Goal: Transaction & Acquisition: Purchase product/service

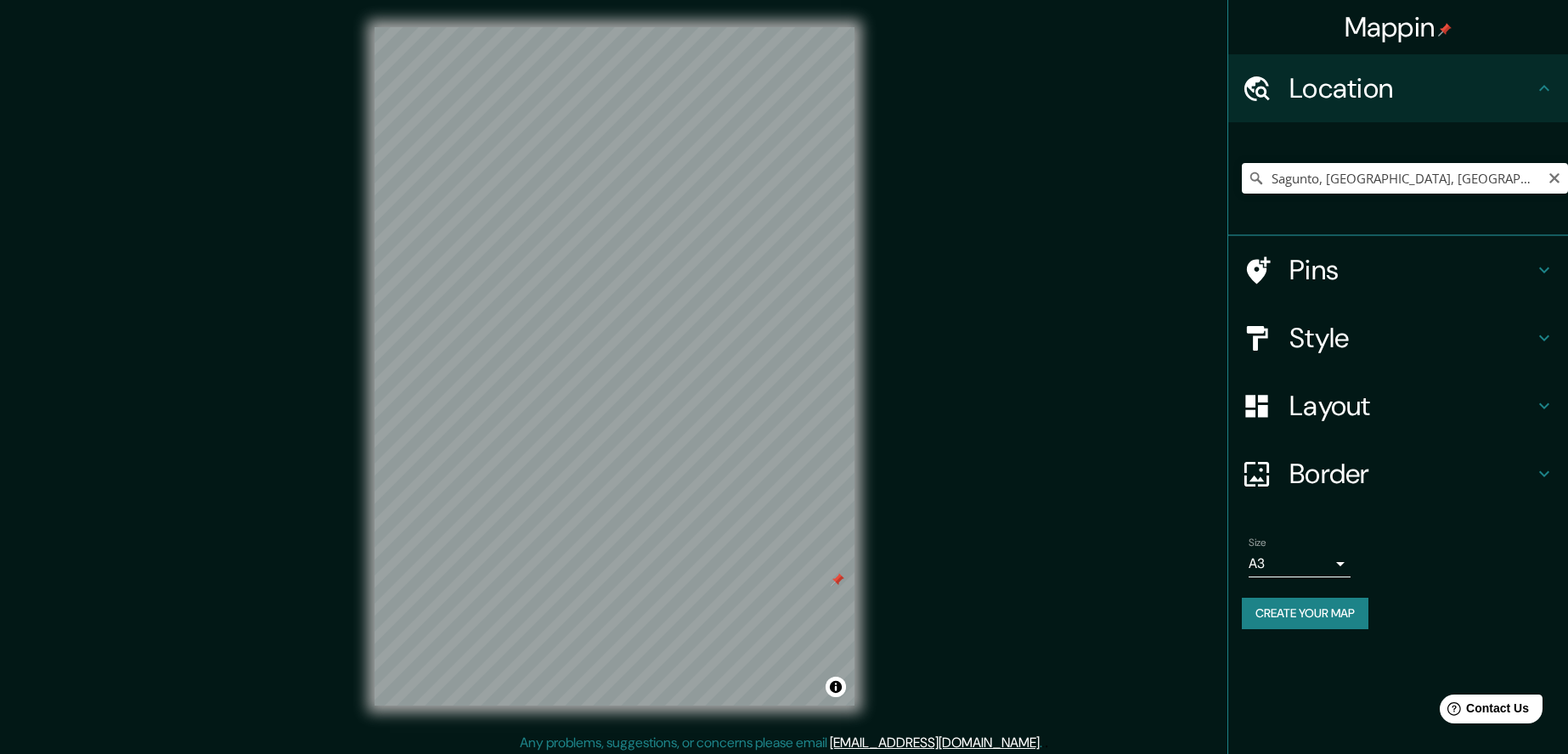
scroll to position [6, 0]
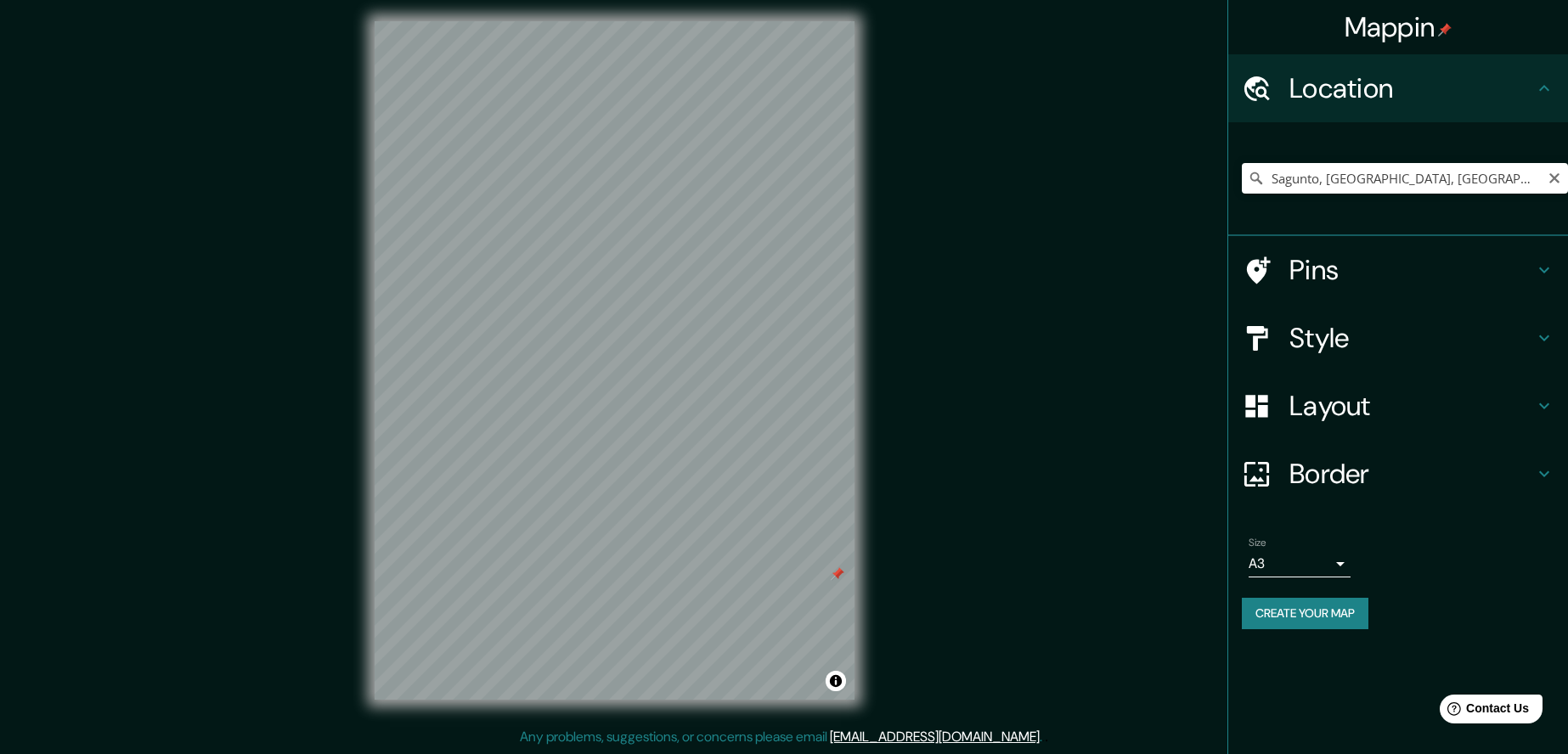
click at [1437, 176] on input "Sagunto, [GEOGRAPHIC_DATA], [GEOGRAPHIC_DATA]" at bounding box center [1405, 179] width 326 height 31
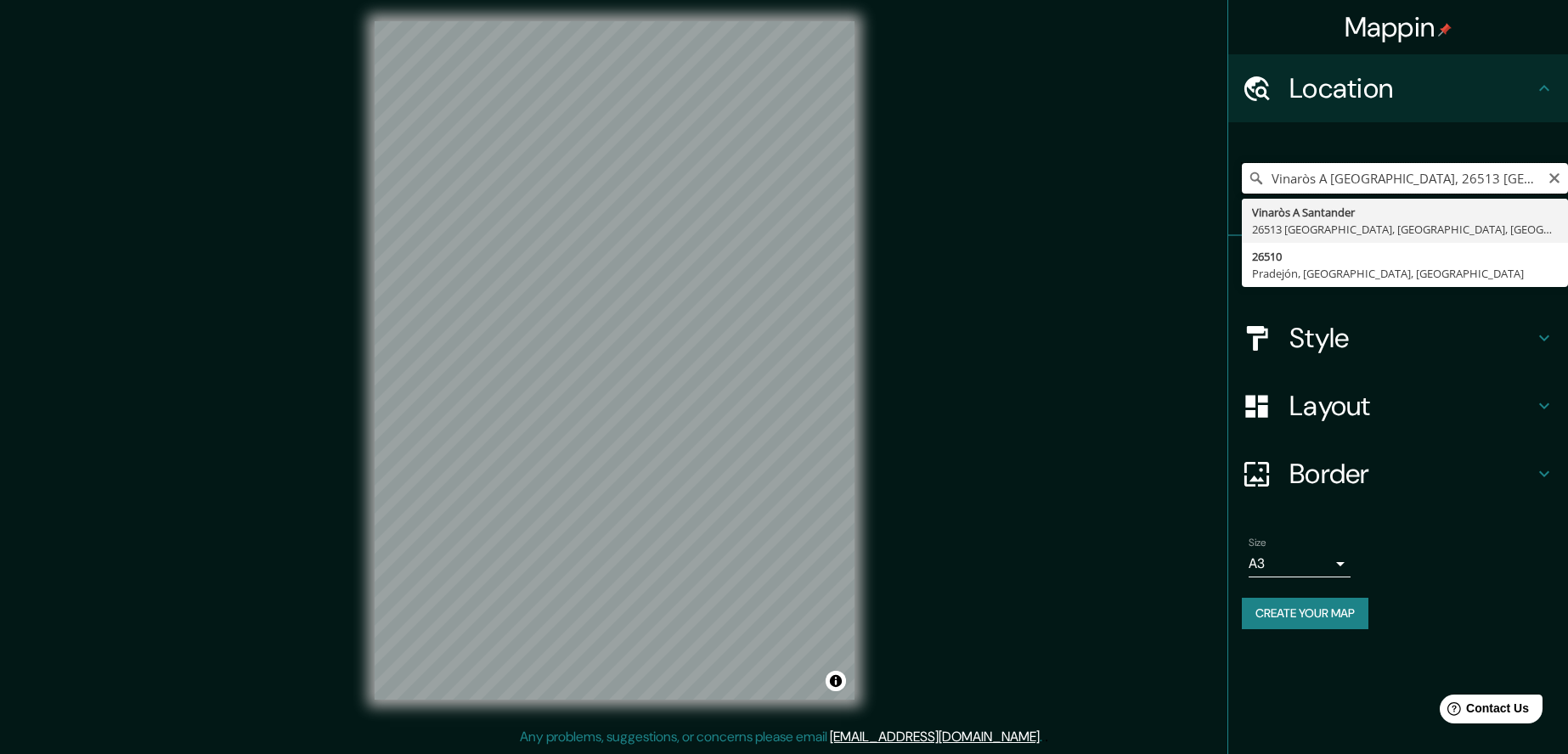
click at [1423, 176] on input "Vinaròs A [GEOGRAPHIC_DATA], 26513 [GEOGRAPHIC_DATA], [GEOGRAPHIC_DATA], [GEOGR…" at bounding box center [1405, 179] width 326 height 31
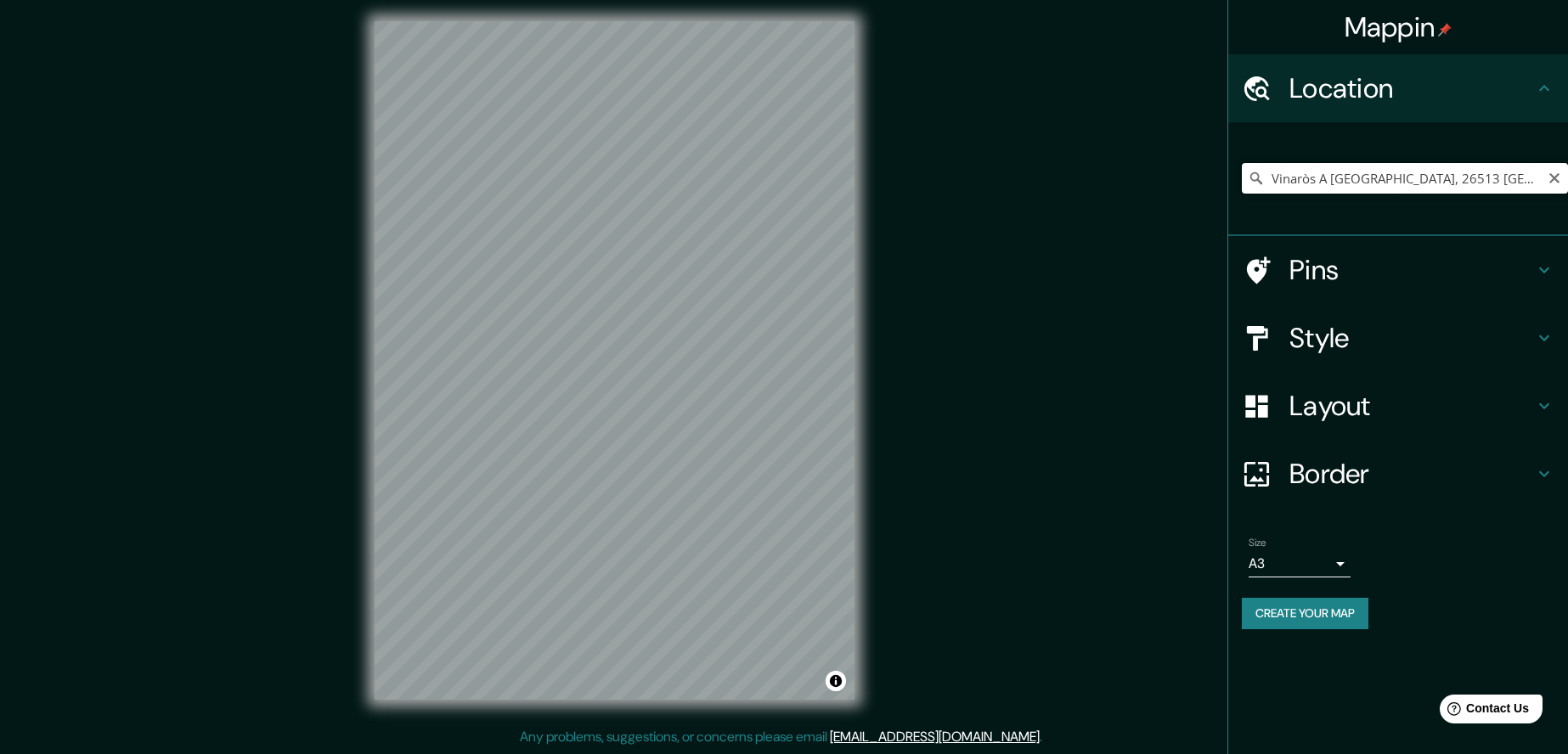
click at [1535, 169] on input "Vinaròs A [GEOGRAPHIC_DATA], 26513 [GEOGRAPHIC_DATA], [GEOGRAPHIC_DATA], [GEOGR…" at bounding box center [1405, 179] width 326 height 31
click at [1303, 176] on input "Vinaròs A [GEOGRAPHIC_DATA], 26513 [GEOGRAPHIC_DATA], [GEOGRAPHIC_DATA], [GEOGR…" at bounding box center [1405, 179] width 326 height 31
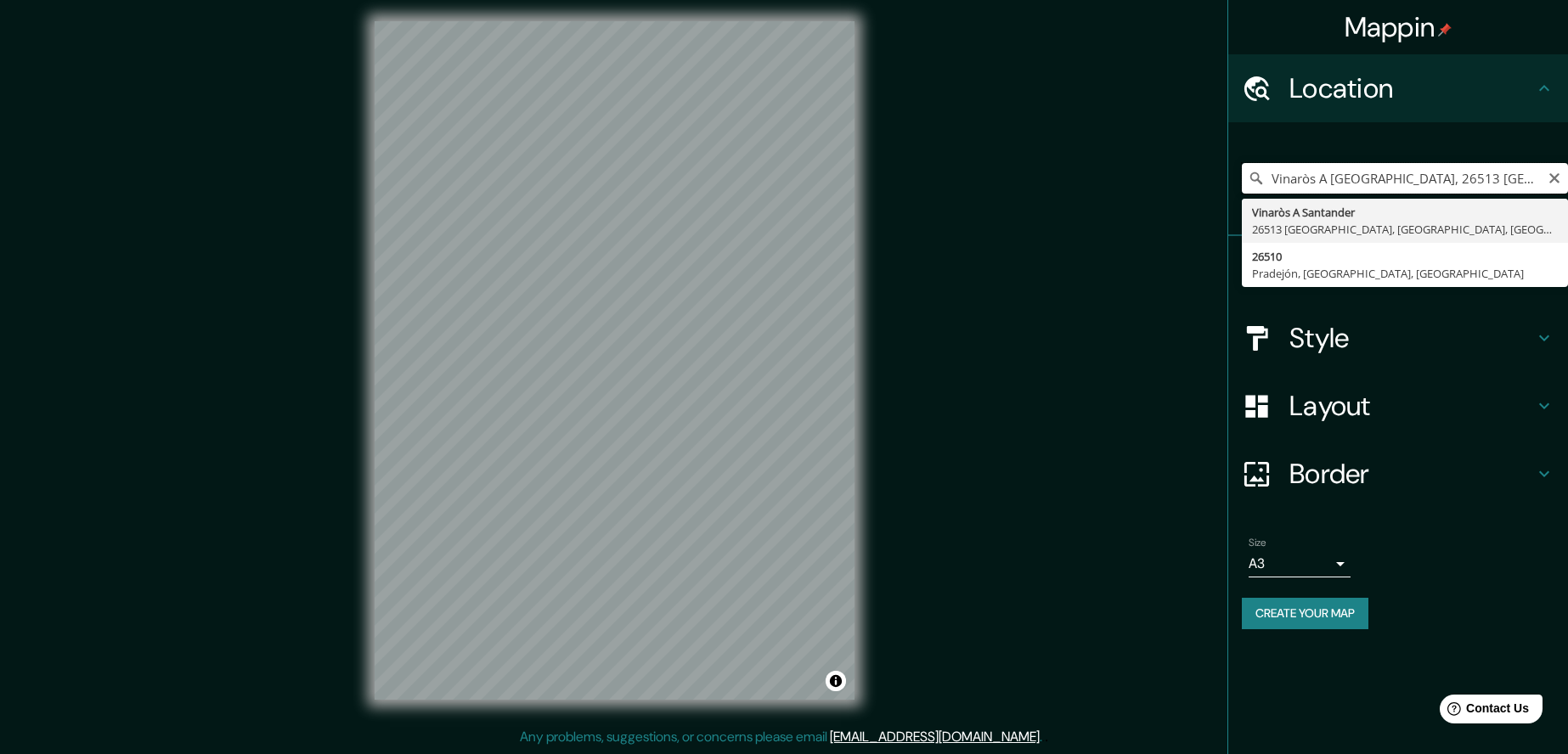
click at [1303, 176] on input "Vinaròs A [GEOGRAPHIC_DATA], 26513 [GEOGRAPHIC_DATA], [GEOGRAPHIC_DATA], [GEOGR…" at bounding box center [1405, 179] width 326 height 31
paste input "N-232, km 367, 26510 [GEOGRAPHIC_DATA], [GEOGRAPHIC_DATA]"
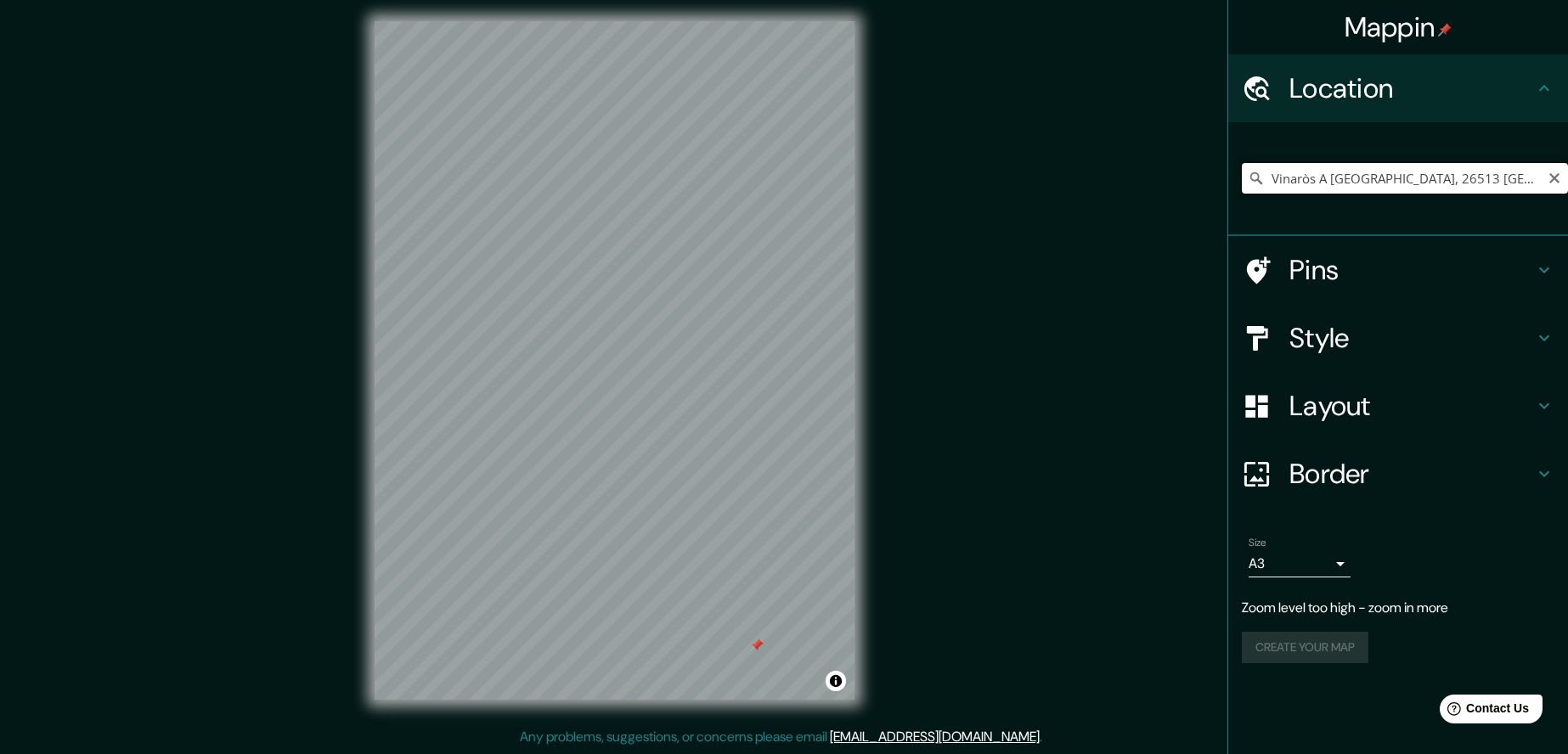
click at [1543, 170] on input "Vinaròs A [GEOGRAPHIC_DATA], 26513 [GEOGRAPHIC_DATA], [GEOGRAPHIC_DATA], [GEOGR…" at bounding box center [1405, 179] width 326 height 31
click at [1533, 175] on input "Vinaròs A [GEOGRAPHIC_DATA], 26513 [GEOGRAPHIC_DATA], [GEOGRAPHIC_DATA], [GEOGR…" at bounding box center [1405, 179] width 326 height 31
drag, startPoint x: 1530, startPoint y: 176, endPoint x: 1199, endPoint y: 196, distance: 331.6
click at [1199, 196] on div "Mappin Location [GEOGRAPHIC_DATA], [GEOGRAPHIC_DATA], [GEOGRAPHIC_DATA], [GEOGR…" at bounding box center [784, 374] width 1568 height 760
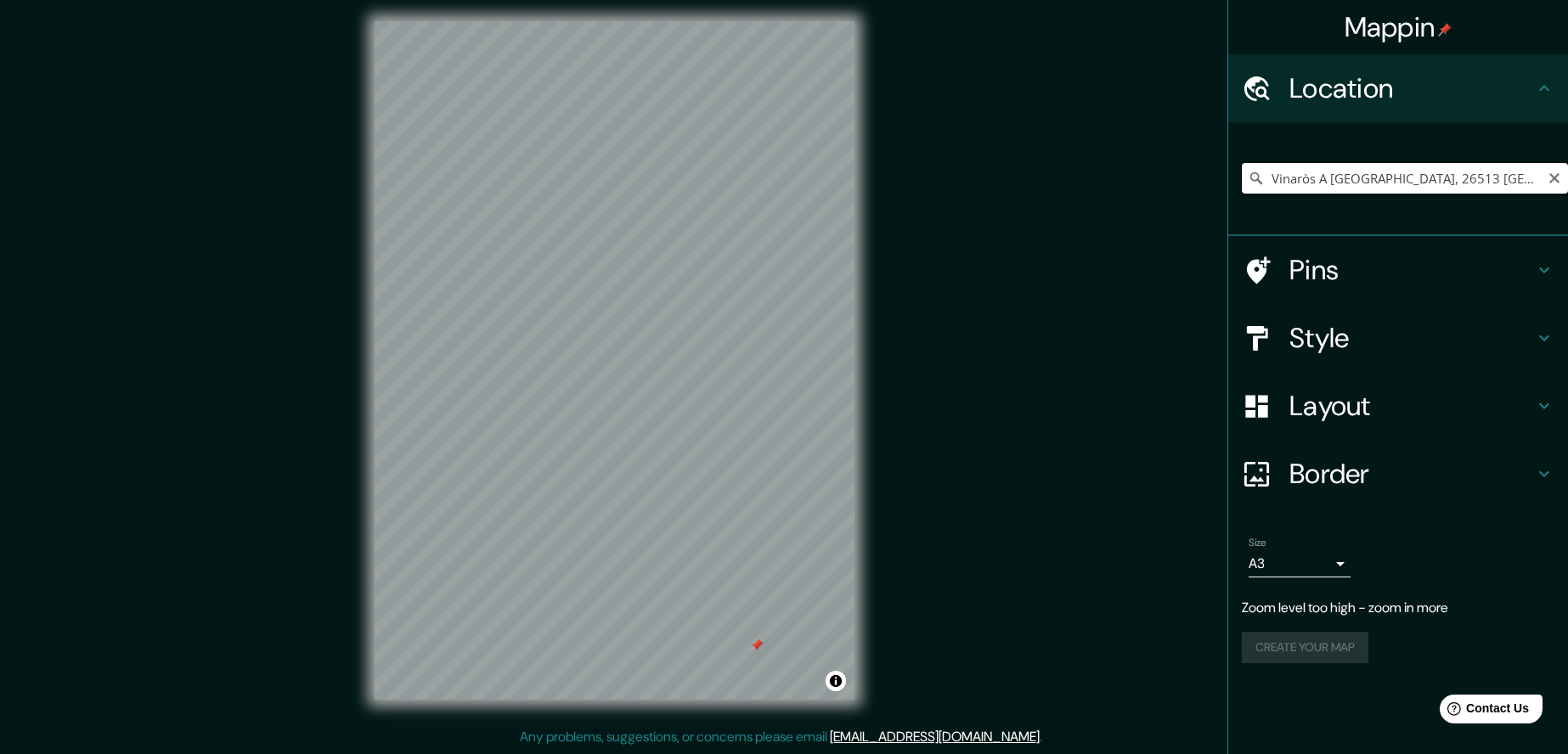
click at [1314, 181] on input "Vinaròs A [GEOGRAPHIC_DATA], 26513 [GEOGRAPHIC_DATA], [GEOGRAPHIC_DATA], [GEOGR…" at bounding box center [1405, 179] width 326 height 31
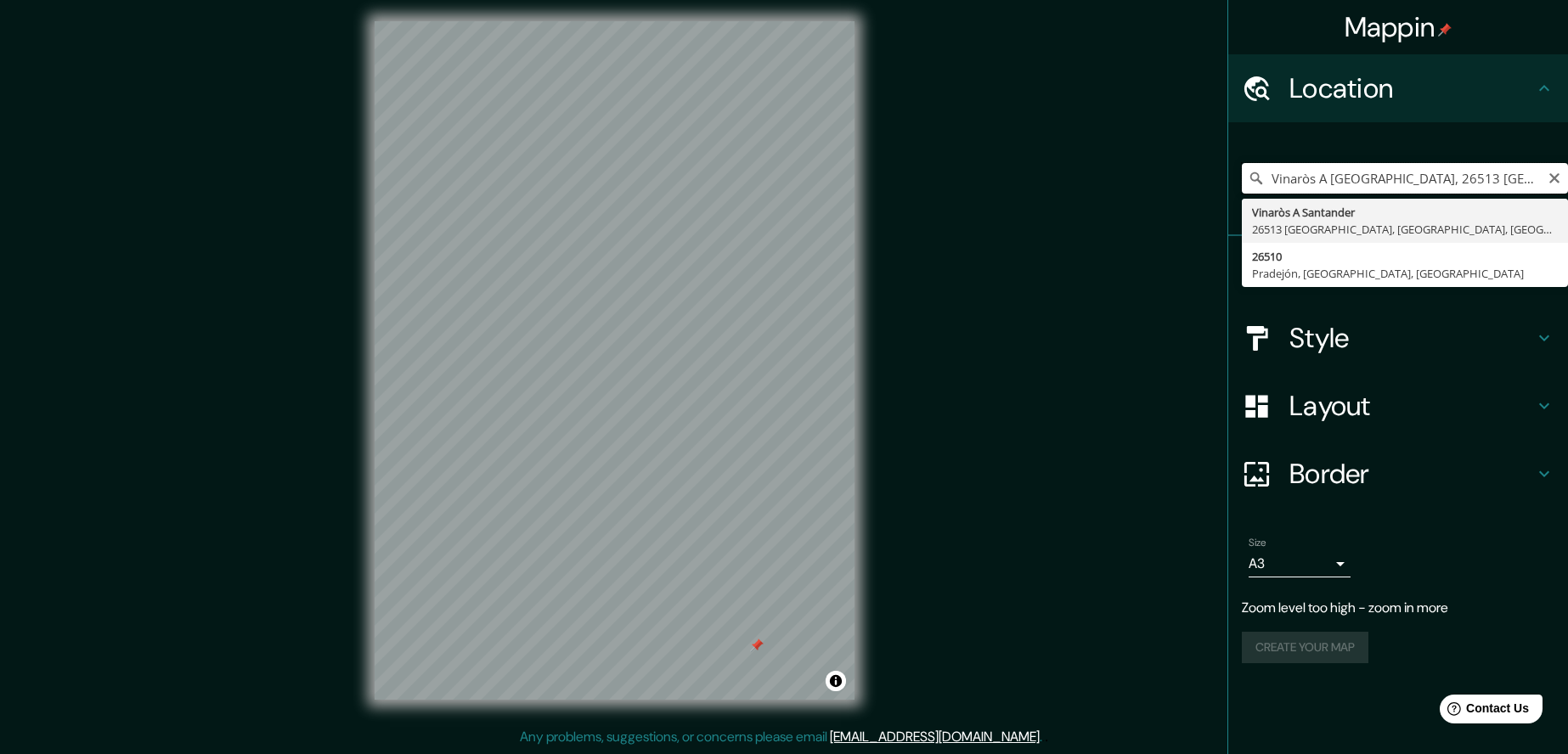
click at [1314, 181] on input "Vinaròs A [GEOGRAPHIC_DATA], 26513 [GEOGRAPHIC_DATA], [GEOGRAPHIC_DATA], [GEOGR…" at bounding box center [1405, 179] width 326 height 31
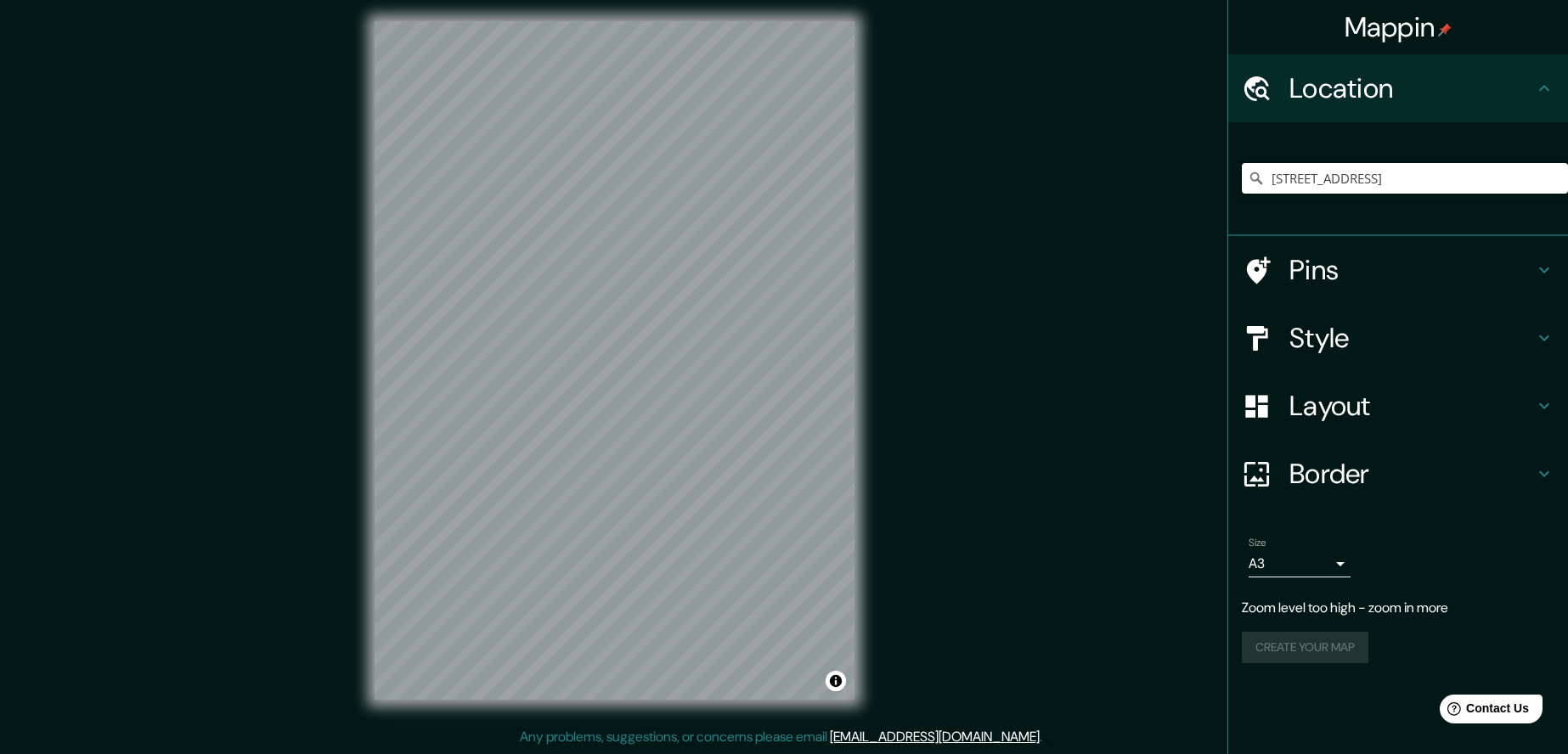
type input "[STREET_ADDRESS]"
click at [1491, 160] on div "[GEOGRAPHIC_DATA] 232 9043 [GEOGRAPHIC_DATA], [GEOGRAPHIC_DATA] [PERSON_NAME] C…" at bounding box center [1405, 178] width 326 height 85
click at [1488, 170] on input "[STREET_ADDRESS]" at bounding box center [1405, 179] width 326 height 31
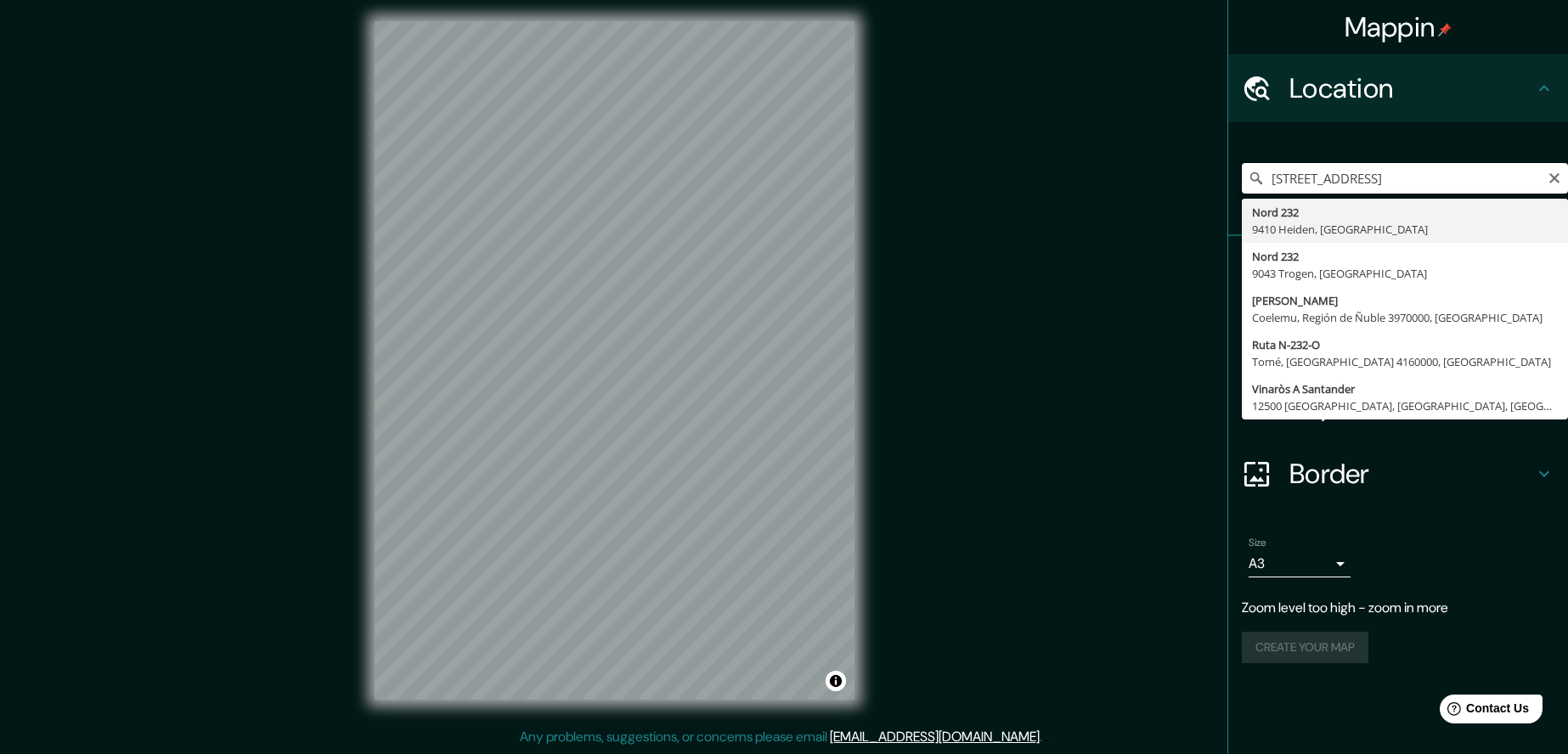
click at [1481, 175] on input "[STREET_ADDRESS]" at bounding box center [1405, 179] width 326 height 31
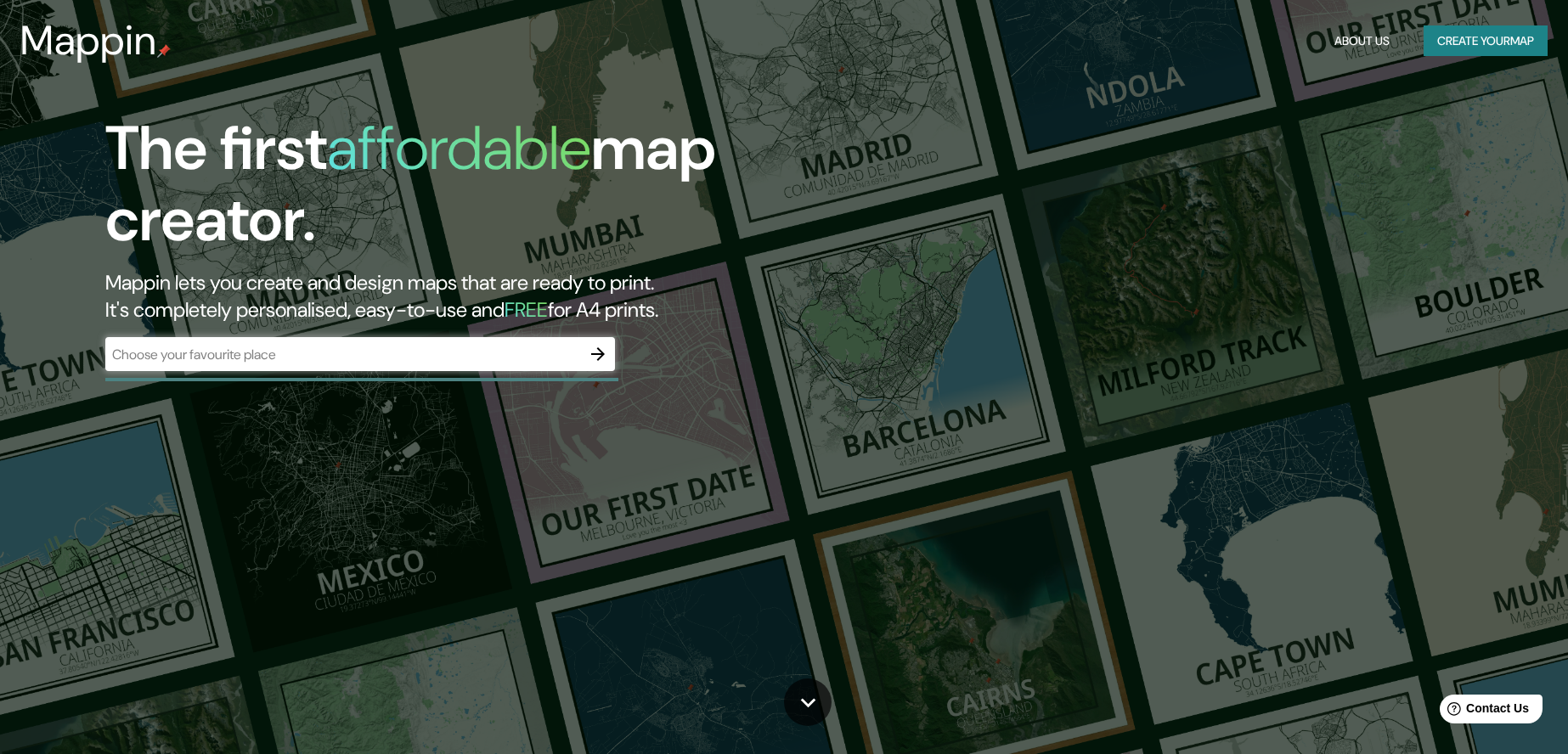
click at [432, 339] on div "​" at bounding box center [360, 354] width 510 height 34
paste input "N-232, km 367, 26510 [GEOGRAPHIC_DATA], [GEOGRAPHIC_DATA]"
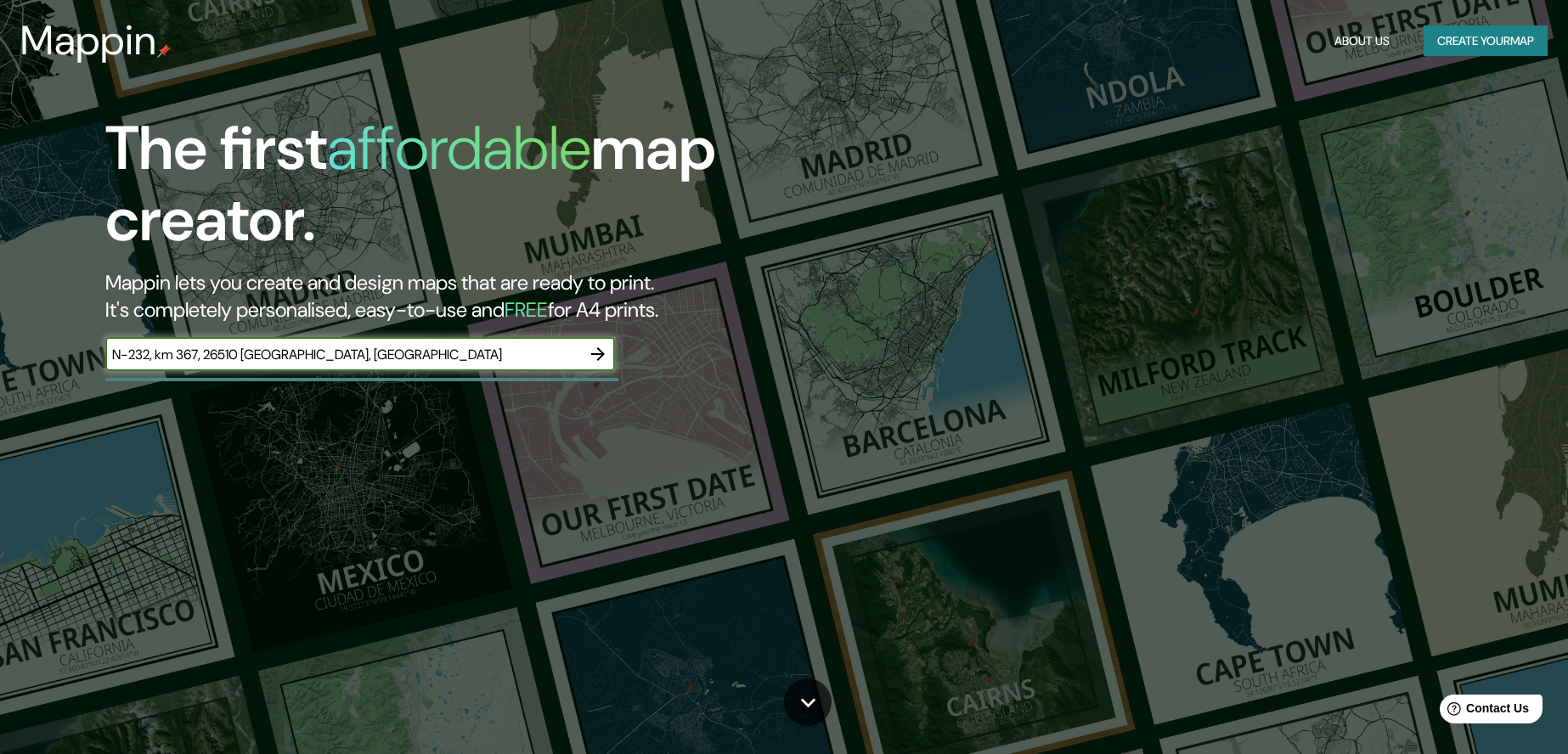
type input "N-232, km 367, 26510 [GEOGRAPHIC_DATA], [GEOGRAPHIC_DATA]"
click at [606, 357] on icon "button" at bounding box center [598, 354] width 21 height 21
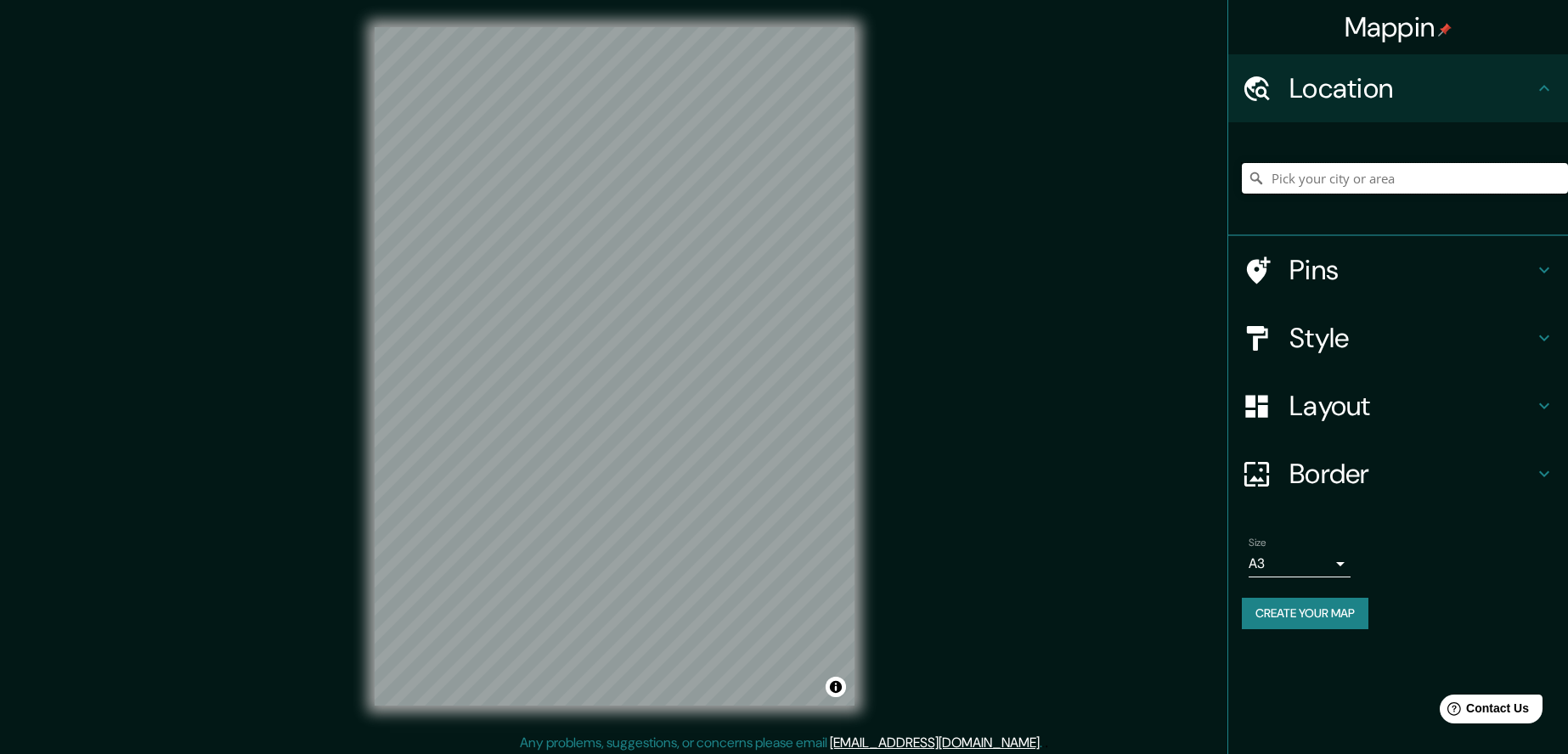
click at [1470, 182] on input "Pick your city or area" at bounding box center [1405, 179] width 326 height 31
click at [1356, 174] on input "Vinaròs A [GEOGRAPHIC_DATA], 26513 [GEOGRAPHIC_DATA], [GEOGRAPHIC_DATA], [GEOGR…" at bounding box center [1405, 179] width 326 height 31
type input "Pradejón, [GEOGRAPHIC_DATA], [GEOGRAPHIC_DATA]"
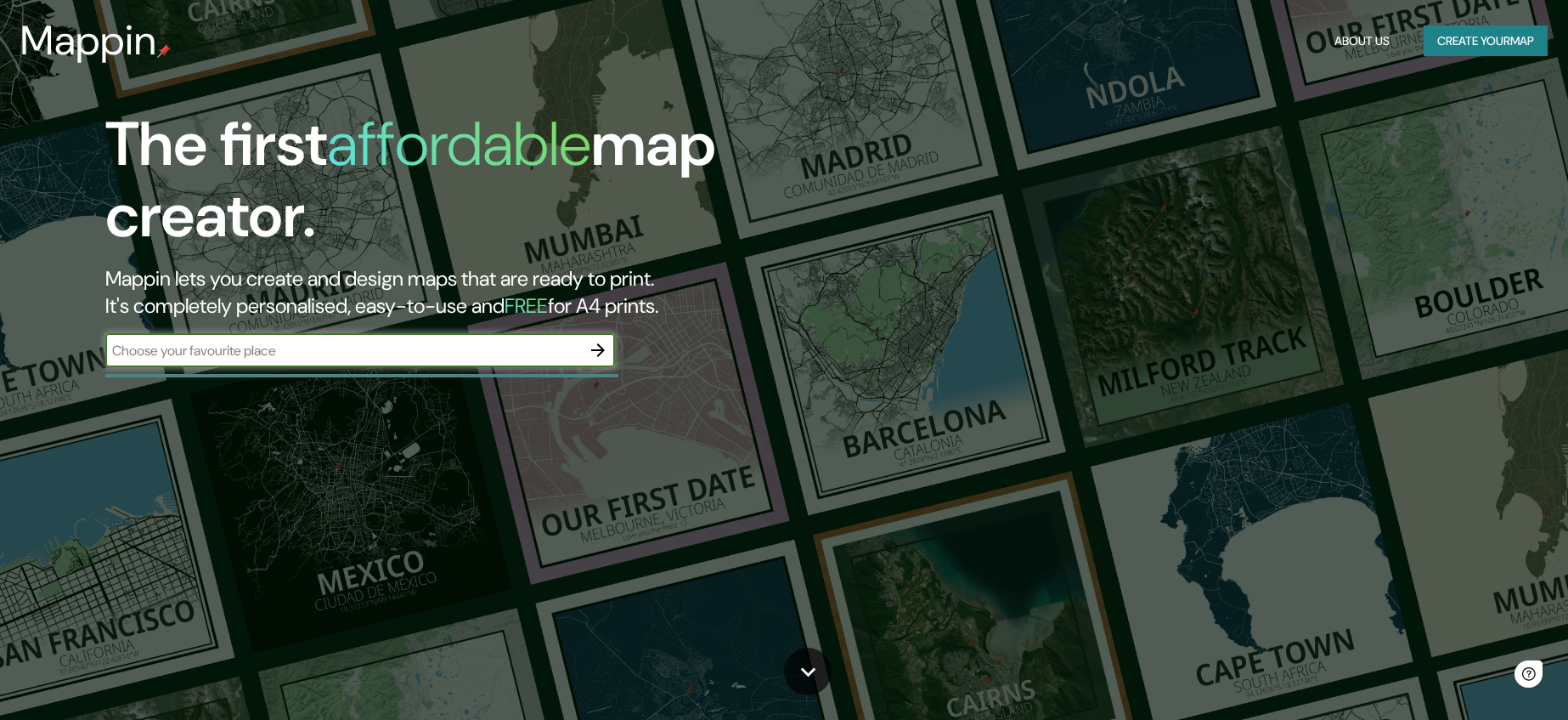
click at [337, 350] on input "text" at bounding box center [343, 350] width 475 height 20
type input "grupo arnedo modulo 4 sagunto"
click at [597, 350] on icon "button" at bounding box center [598, 350] width 14 height 14
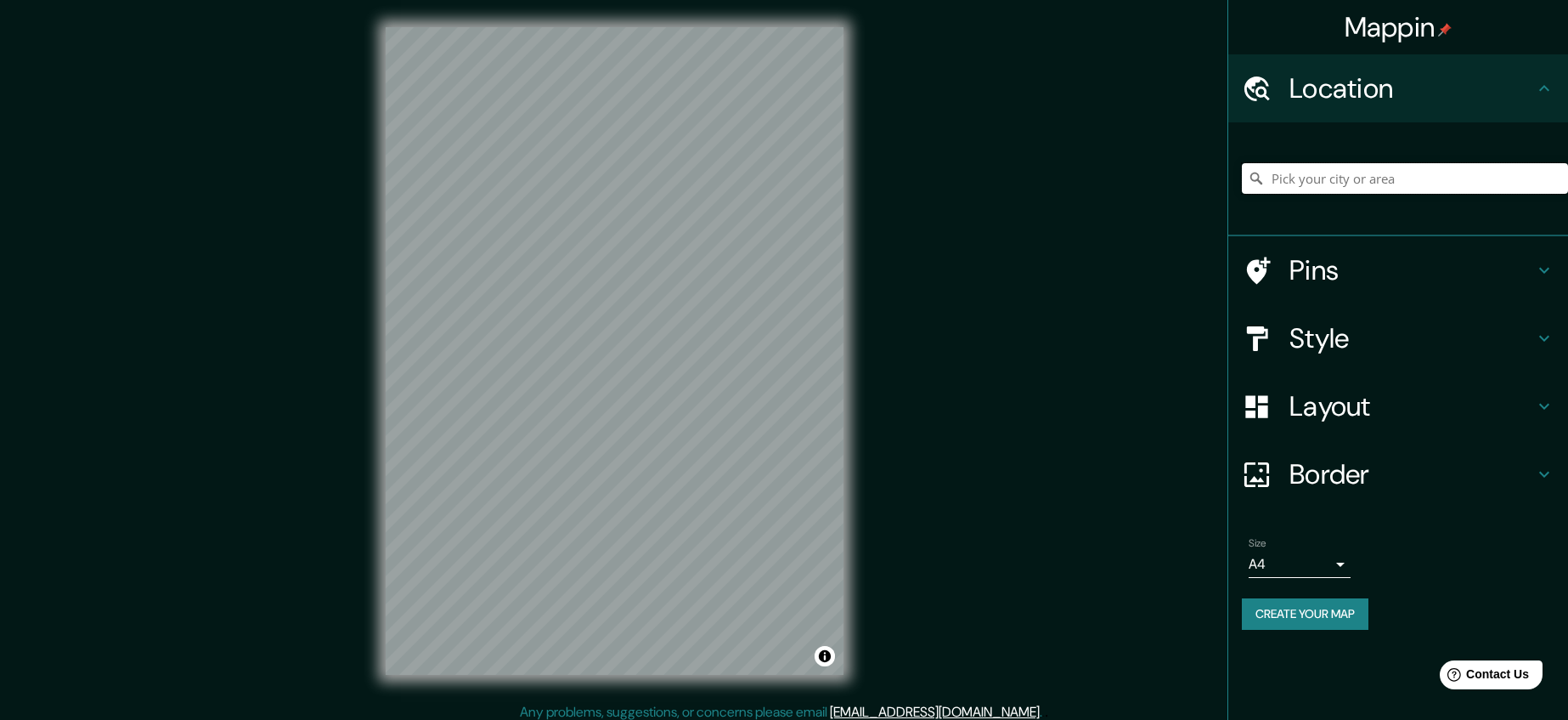
click at [1329, 175] on input "Pick your city or area" at bounding box center [1405, 179] width 326 height 31
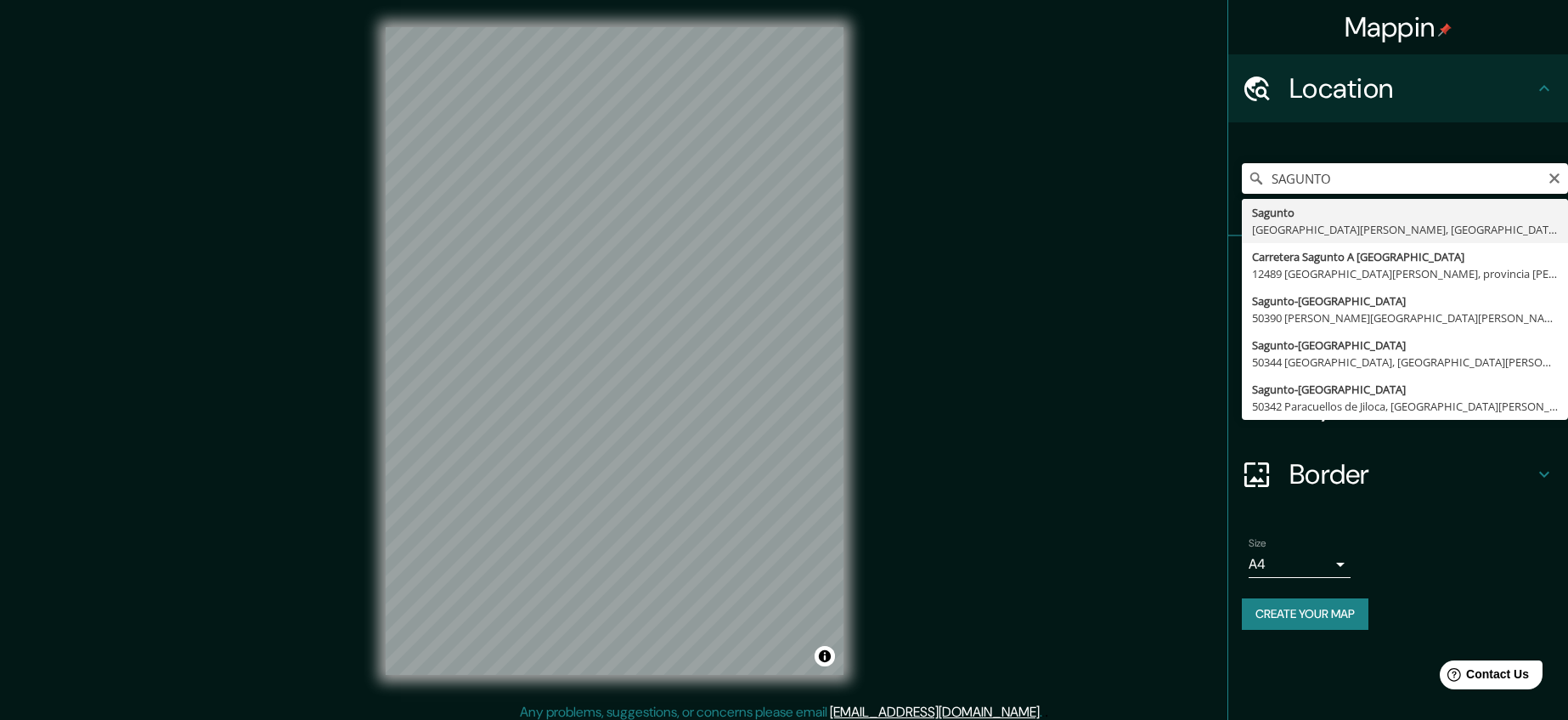
type input "Sagunto, [GEOGRAPHIC_DATA], [GEOGRAPHIC_DATA]"
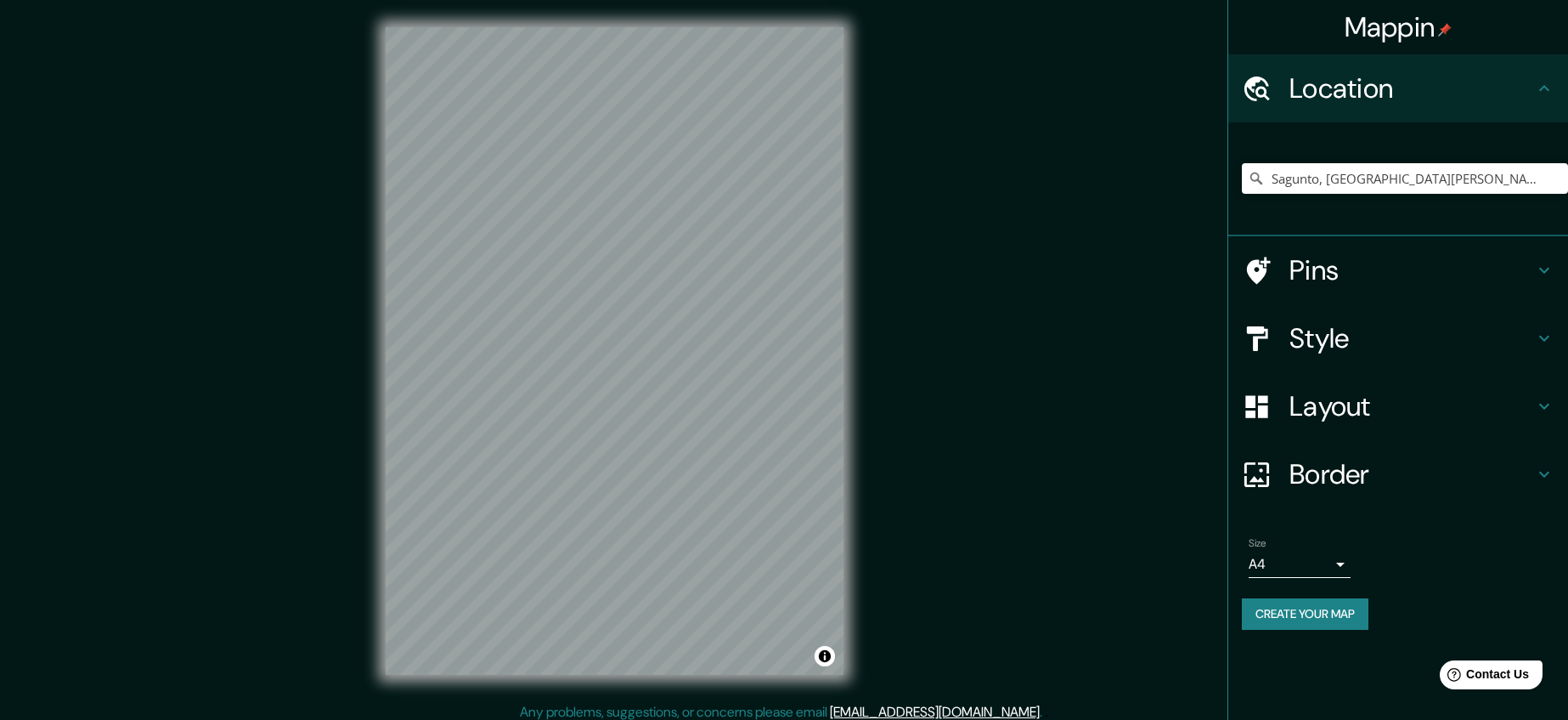
click at [1322, 286] on h4 "Pins" at bounding box center [1412, 270] width 245 height 34
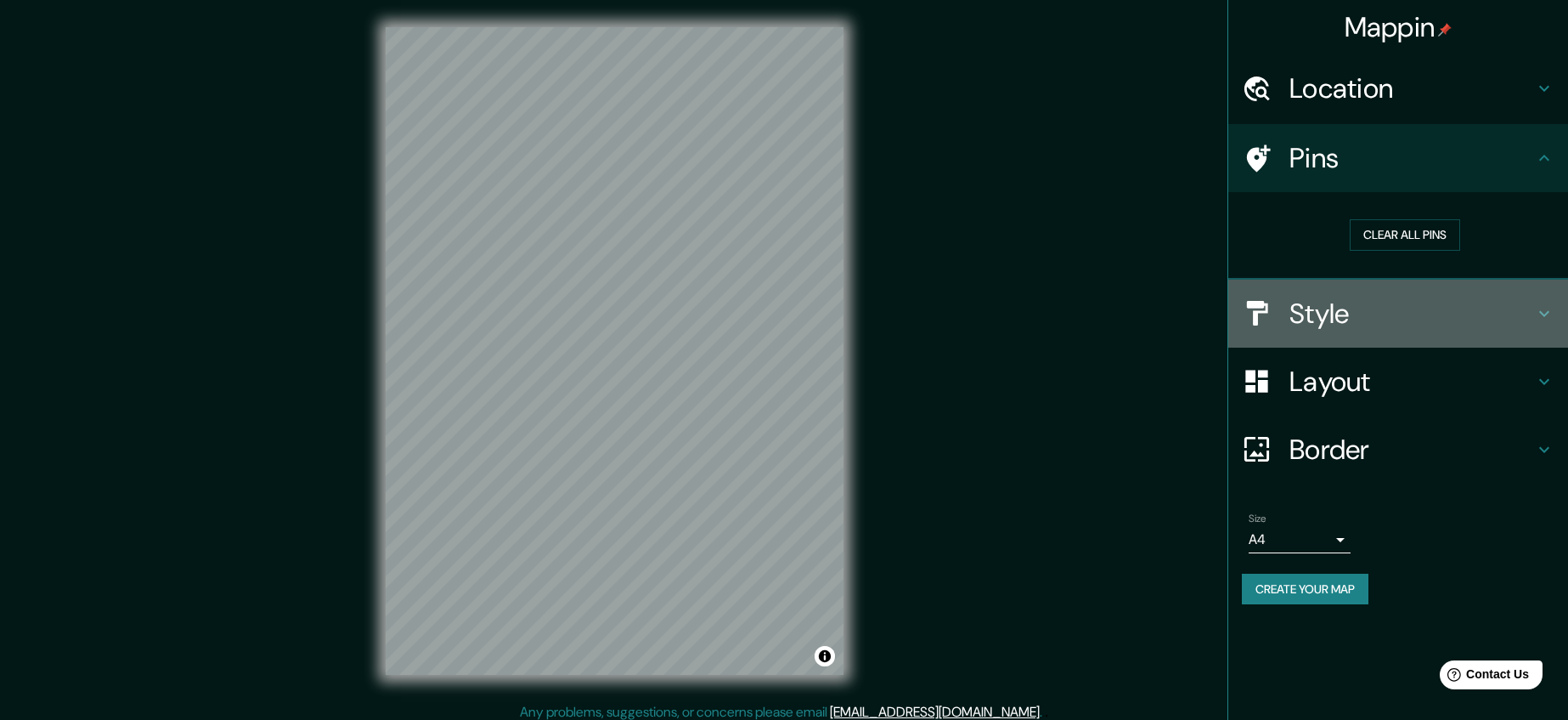
click at [1389, 303] on h4 "Style" at bounding box center [1412, 314] width 245 height 34
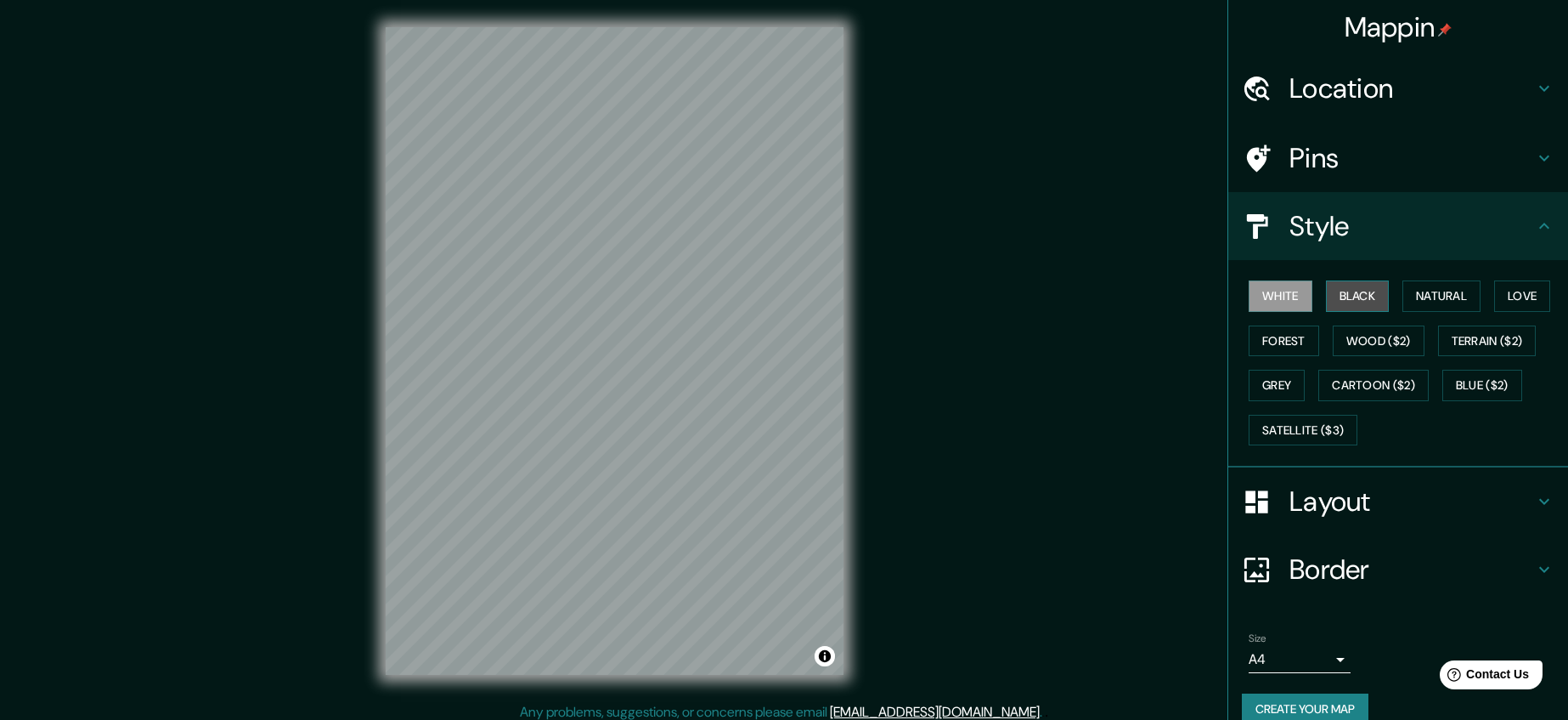
click at [1367, 286] on button "Black" at bounding box center [1357, 296] width 64 height 32
click at [1437, 292] on button "Natural" at bounding box center [1441, 296] width 78 height 32
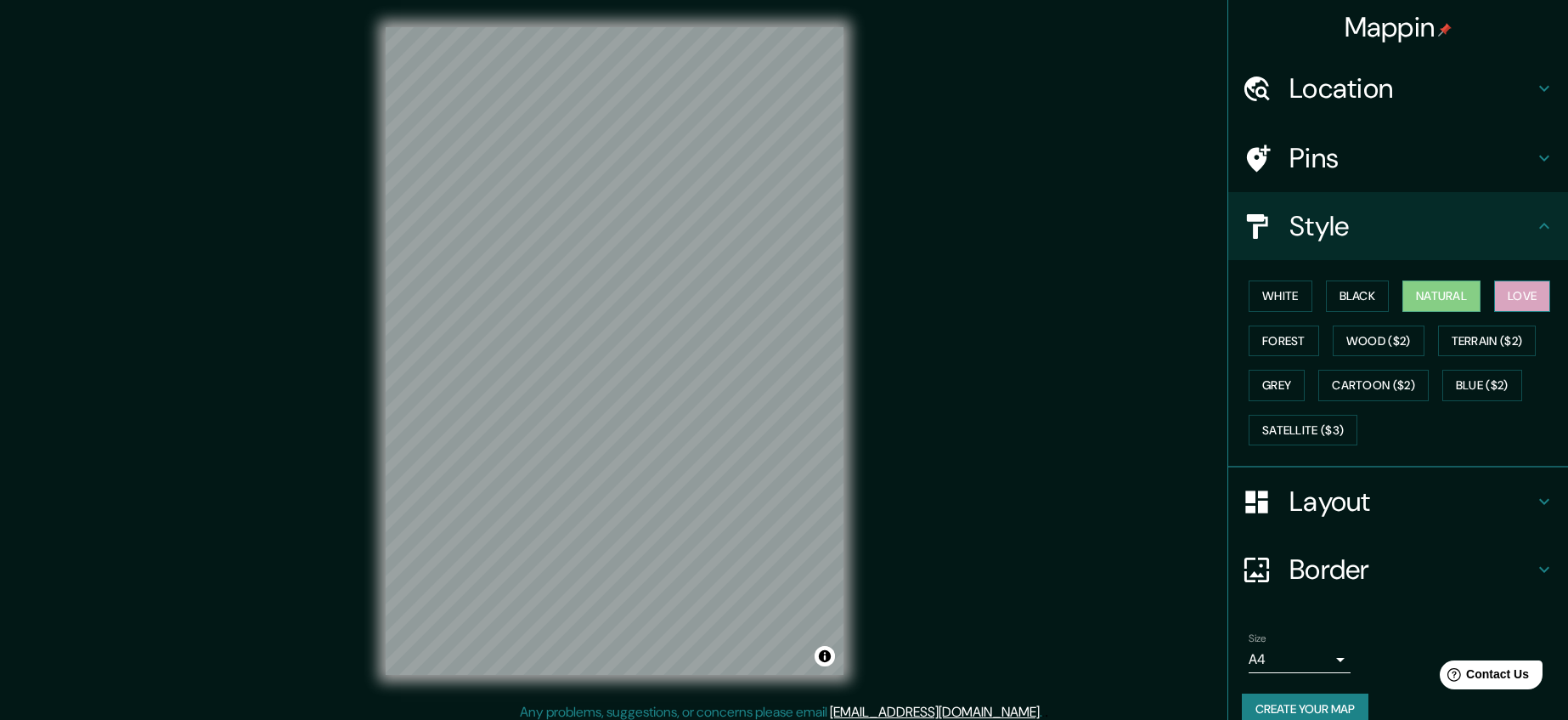
click at [1505, 294] on button "Love" at bounding box center [1522, 296] width 56 height 32
click at [1297, 310] on button "White" at bounding box center [1280, 296] width 64 height 32
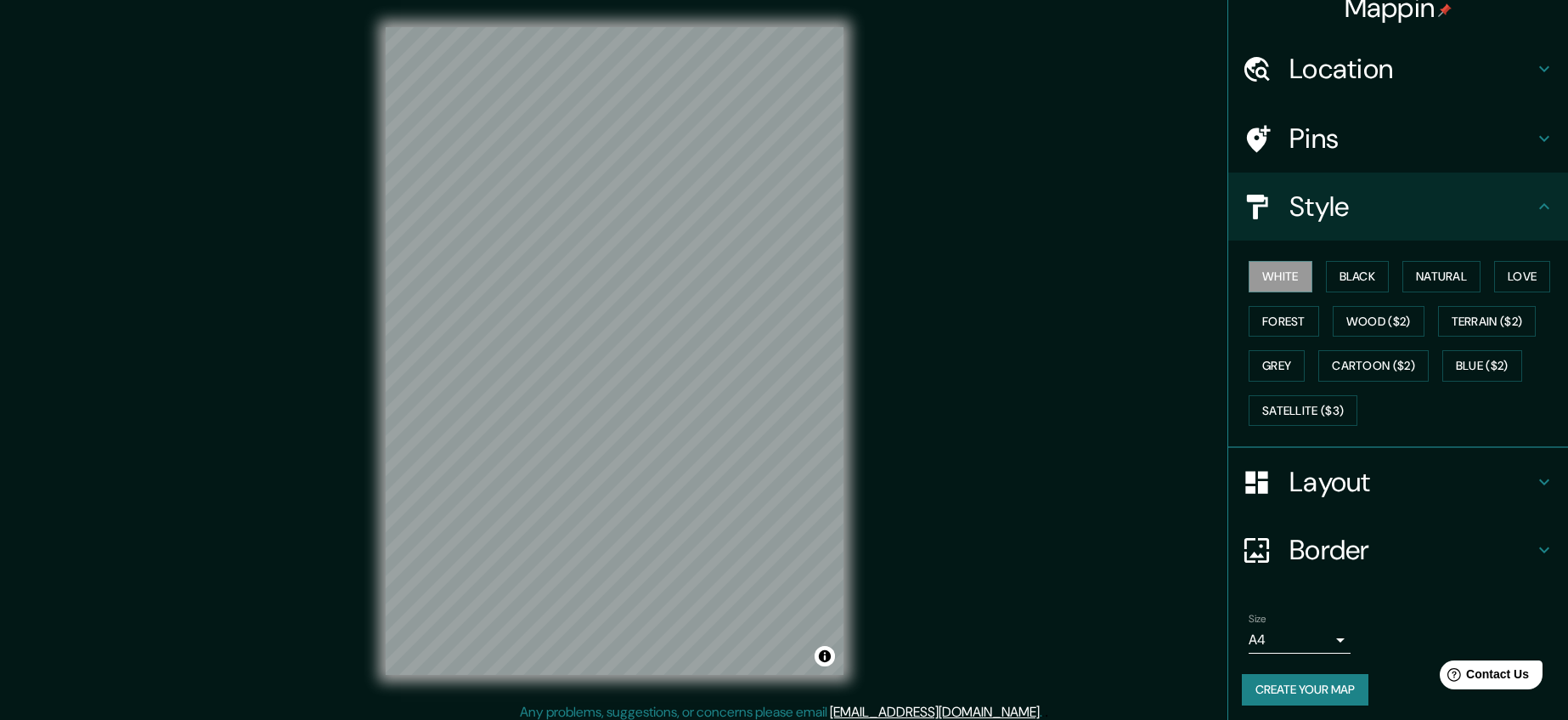
scroll to position [26, 0]
